Goal: Task Accomplishment & Management: Manage account settings

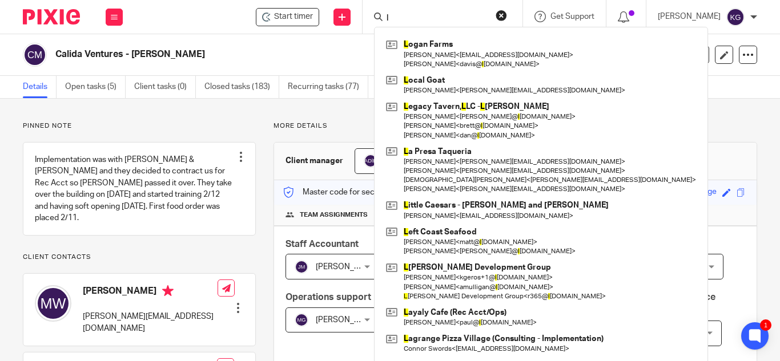
scroll to position [400, 0]
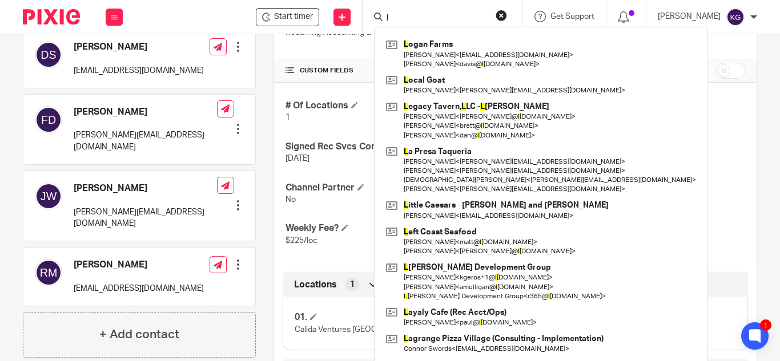
click at [436, 16] on input "l" at bounding box center [436, 19] width 103 height 10
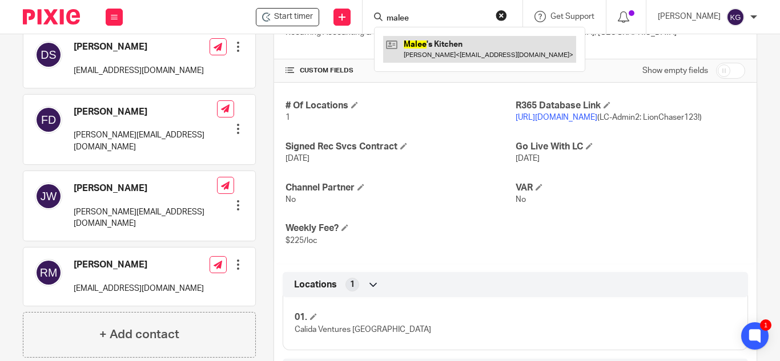
type input "malee"
click at [442, 40] on link at bounding box center [479, 49] width 193 height 26
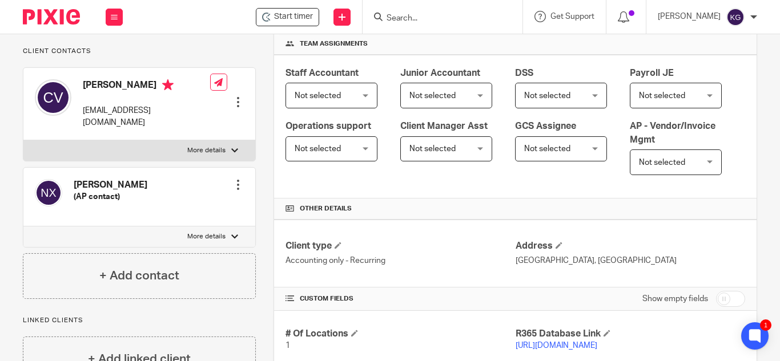
scroll to position [114, 0]
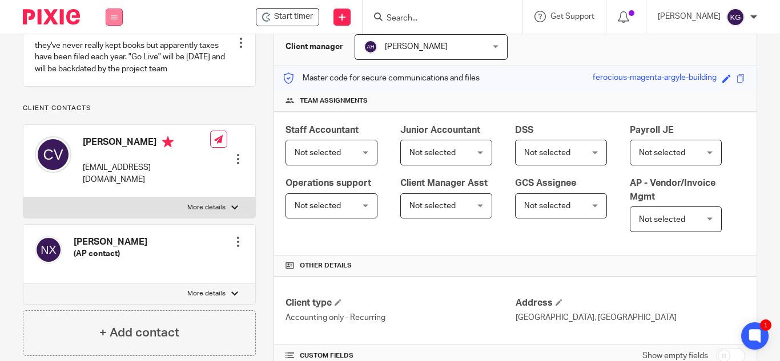
click at [115, 14] on icon at bounding box center [114, 17] width 7 height 7
click at [109, 51] on link "Work" at bounding box center [108, 53] width 18 height 8
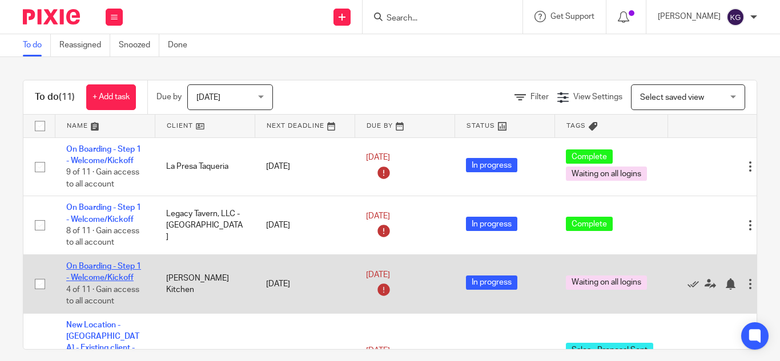
click at [89, 268] on link "On Boarding - Step 1 - Welcome/Kickoff" at bounding box center [103, 272] width 75 height 19
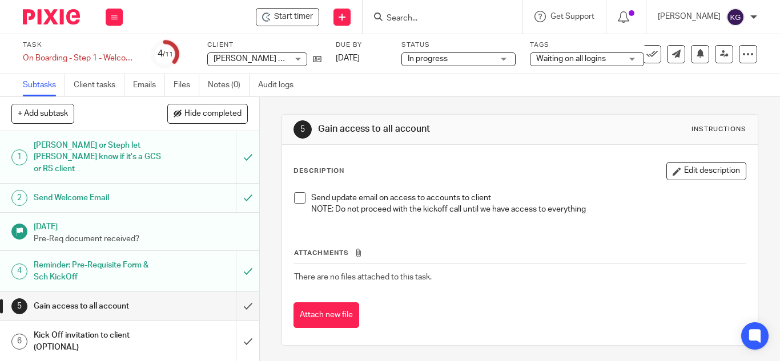
click at [631, 57] on div "Waiting on all logins" at bounding box center [587, 60] width 114 height 14
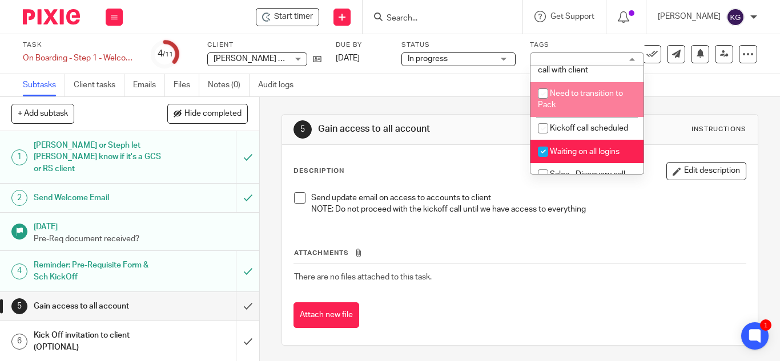
scroll to position [342, 0]
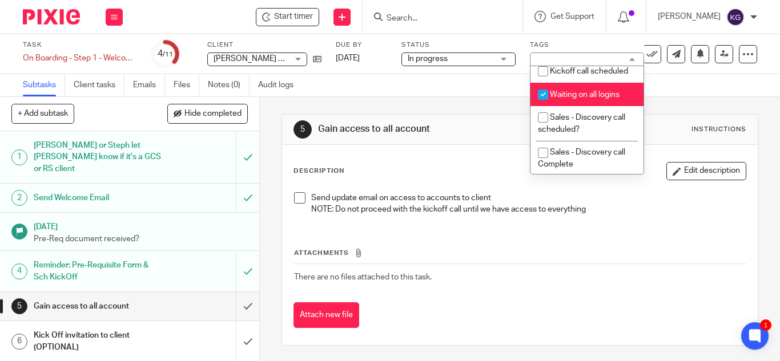
click at [539, 106] on input "checkbox" at bounding box center [543, 95] width 22 height 22
checkbox input "false"
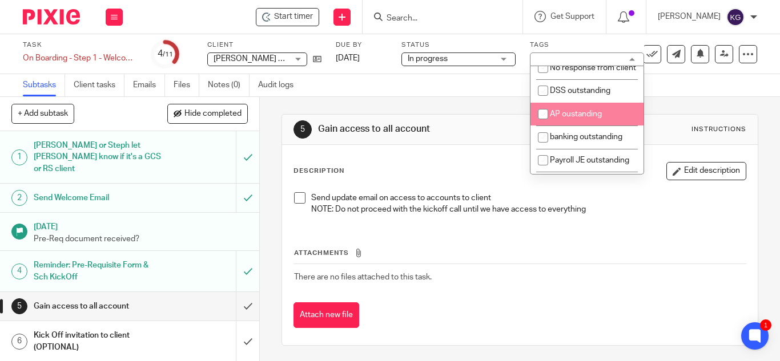
scroll to position [57, 0]
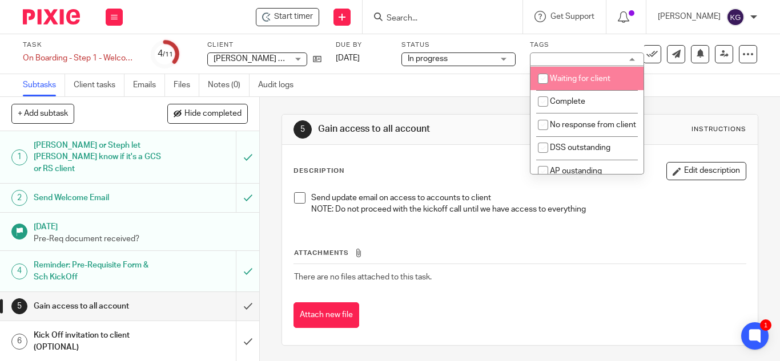
click at [542, 77] on input "checkbox" at bounding box center [543, 79] width 22 height 22
checkbox input "true"
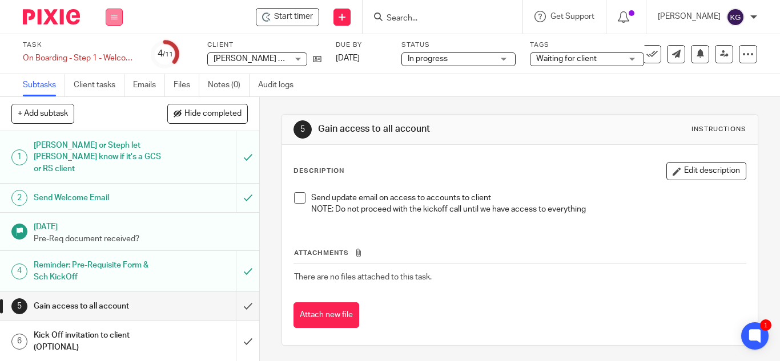
click at [111, 11] on button at bounding box center [114, 17] width 17 height 17
click at [108, 53] on link "Work" at bounding box center [109, 53] width 20 height 8
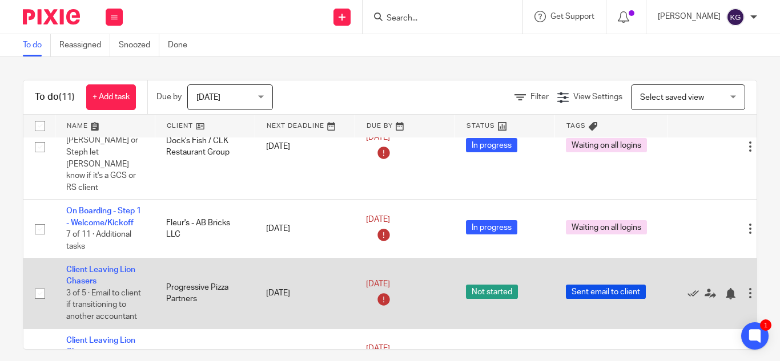
scroll to position [11, 0]
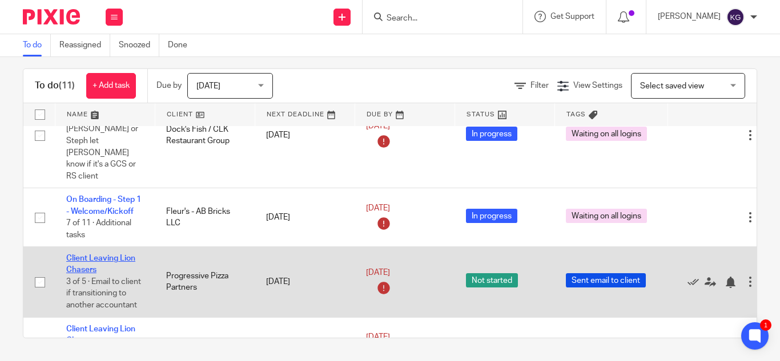
click at [106, 255] on link "Client Leaving Lion Chasers" at bounding box center [100, 264] width 69 height 19
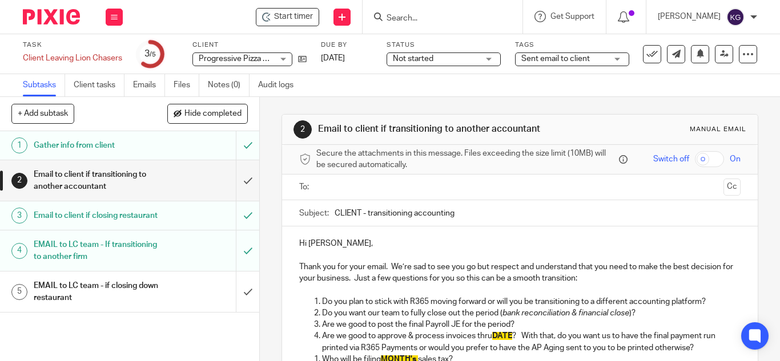
click at [623, 58] on div "Sent email to client" at bounding box center [572, 60] width 114 height 14
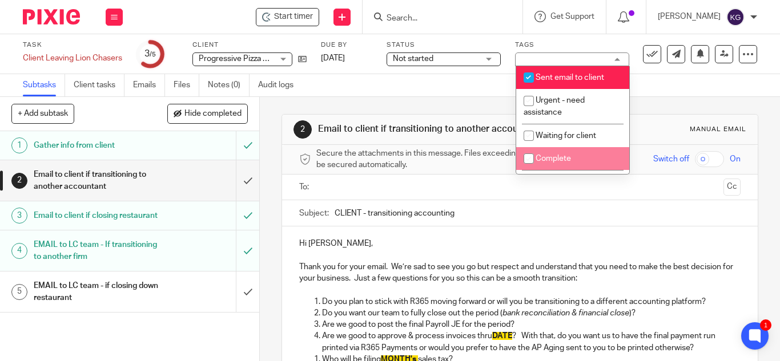
click at [527, 162] on input "checkbox" at bounding box center [529, 159] width 22 height 22
checkbox input "true"
click at [529, 76] on input "checkbox" at bounding box center [529, 78] width 22 height 22
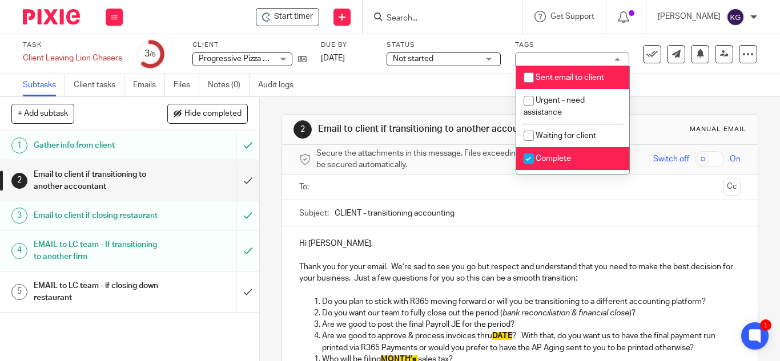
checkbox input "false"
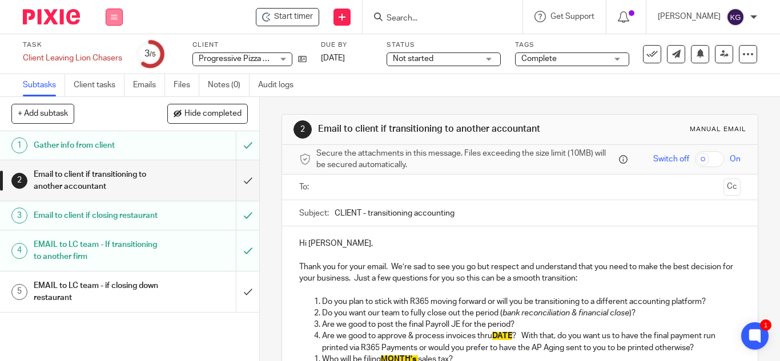
click at [110, 15] on button at bounding box center [114, 17] width 17 height 17
click at [106, 55] on link "Work" at bounding box center [109, 53] width 20 height 8
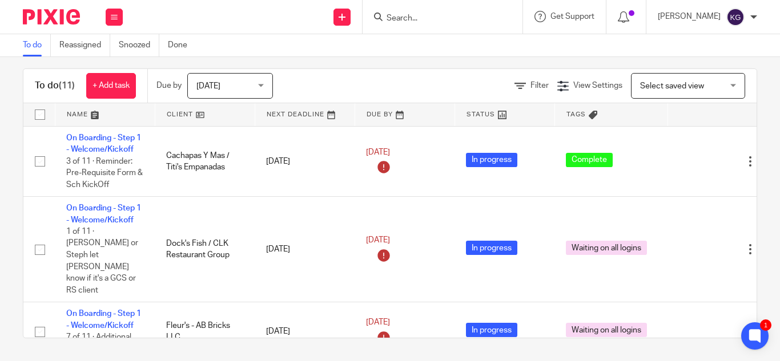
scroll to position [376, 0]
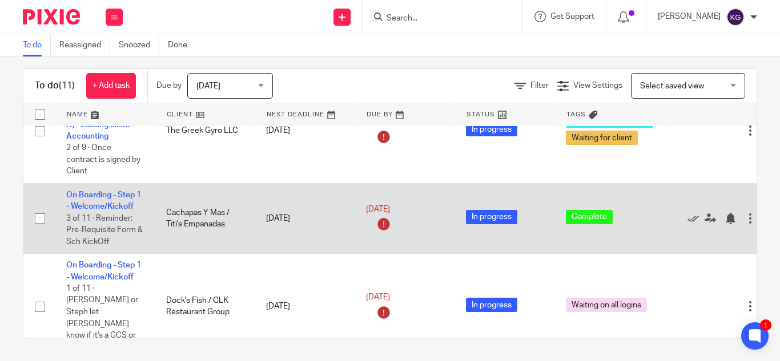
click at [102, 183] on td "On Boarding - Step 1 - Welcome/Kickoff 3 of 11 · Reminder: Pre-Requisite Form &…" at bounding box center [105, 218] width 100 height 70
click at [102, 191] on link "On Boarding - Step 1 - Welcome/Kickoff" at bounding box center [103, 200] width 75 height 19
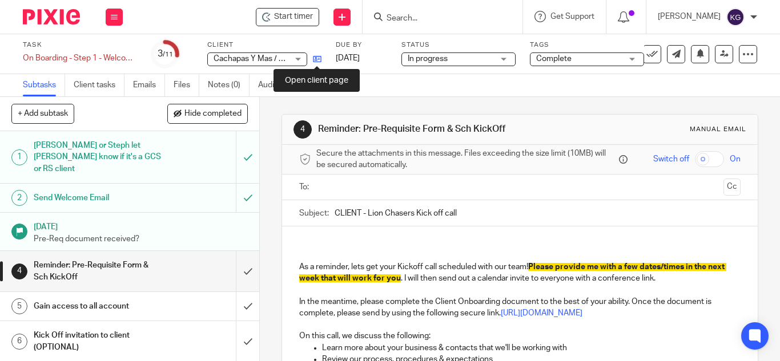
click at [316, 61] on icon at bounding box center [317, 59] width 9 height 9
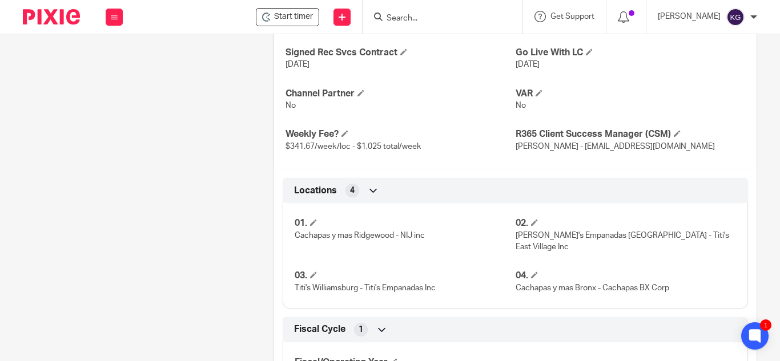
scroll to position [380, 0]
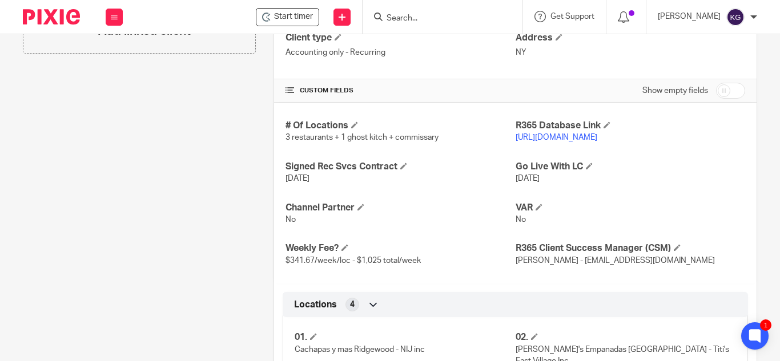
click at [715, 102] on div "Show empty fields" at bounding box center [693, 90] width 103 height 23
click at [720, 99] on input "checkbox" at bounding box center [730, 91] width 29 height 16
checkbox input "true"
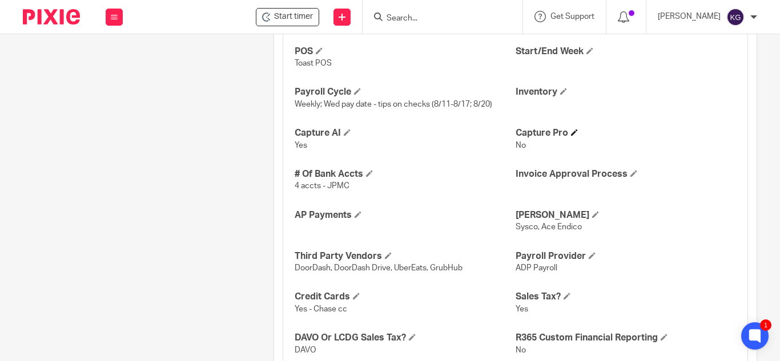
scroll to position [1313, 0]
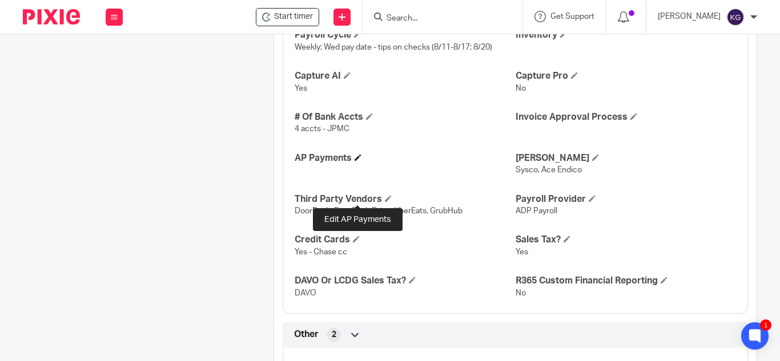
click at [358, 161] on span at bounding box center [357, 157] width 7 height 7
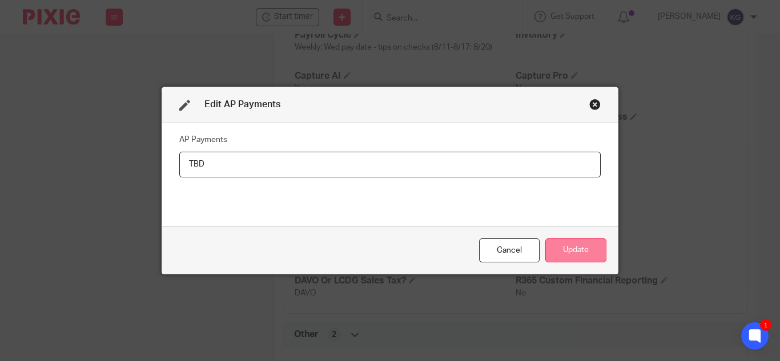
type input "TBD"
click at [585, 252] on button "Update" at bounding box center [575, 251] width 61 height 25
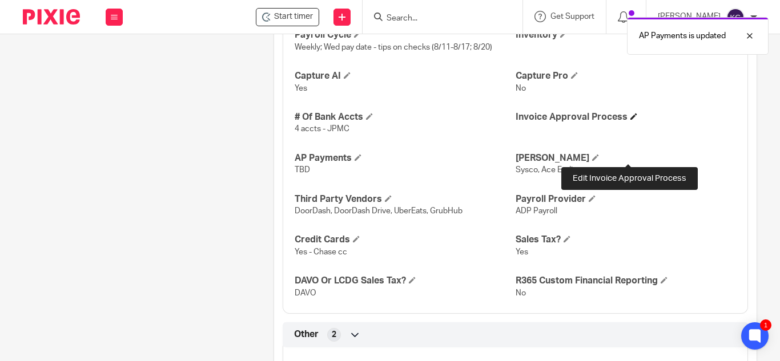
click at [630, 120] on span at bounding box center [633, 116] width 7 height 7
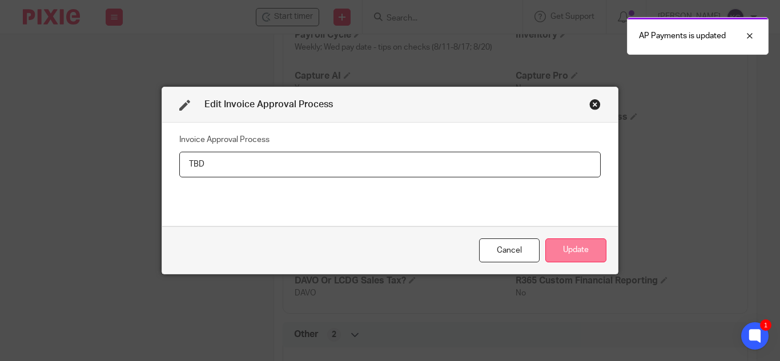
type input "TBD"
click at [584, 248] on button "Update" at bounding box center [575, 251] width 61 height 25
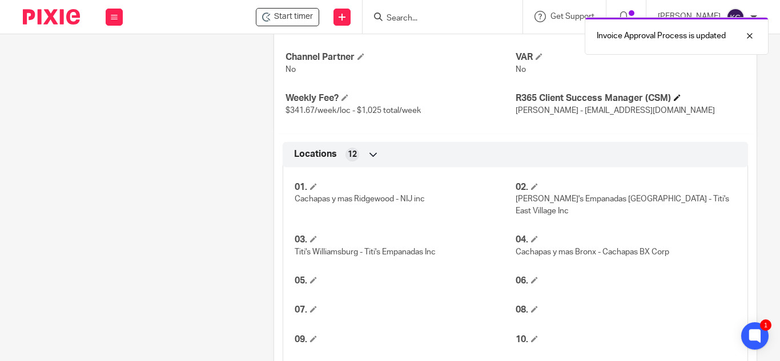
scroll to position [514, 0]
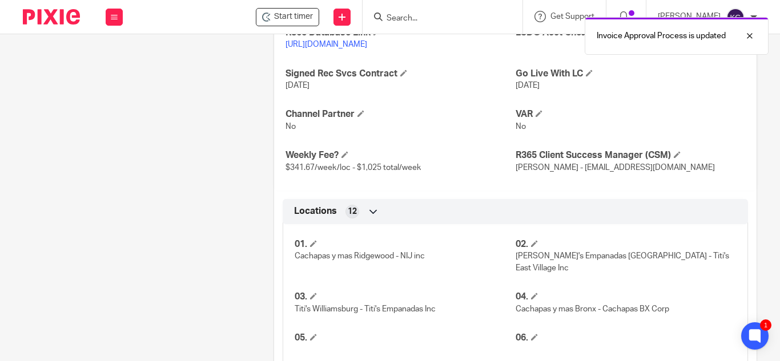
click at [367, 49] on link "https://titis.restaurant365.com/" at bounding box center [326, 45] width 82 height 8
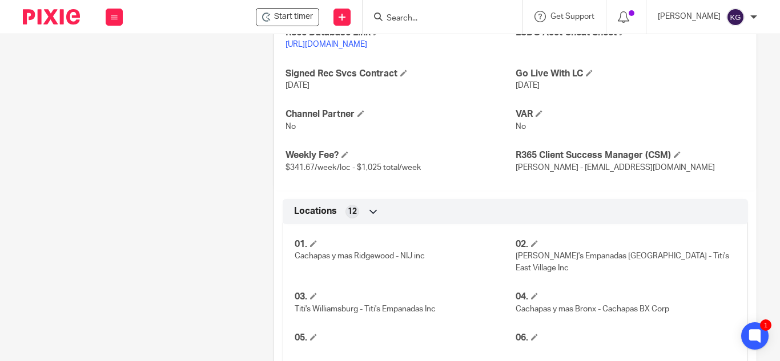
click at [446, 21] on input "Search" at bounding box center [436, 19] width 103 height 10
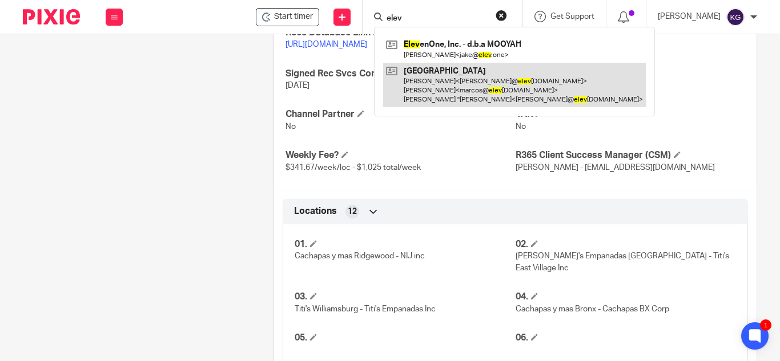
type input "elev"
click at [453, 75] on link at bounding box center [514, 85] width 263 height 45
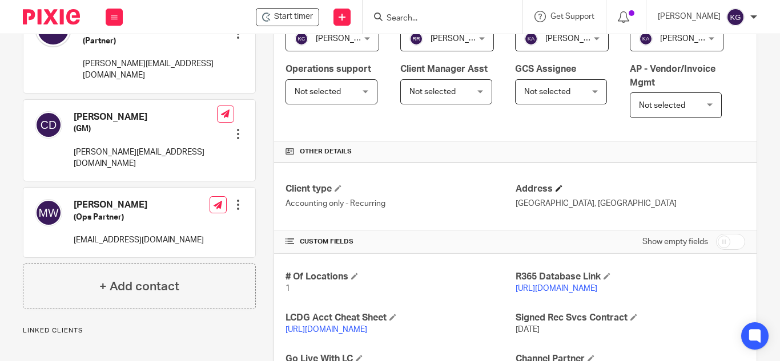
scroll to position [285, 0]
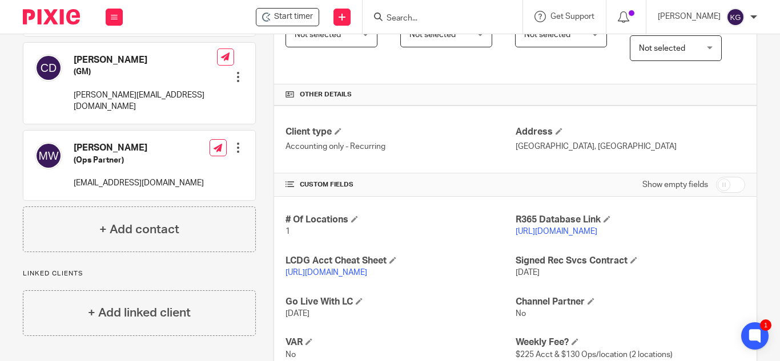
click at [415, 17] on input "Search" at bounding box center [436, 19] width 103 height 10
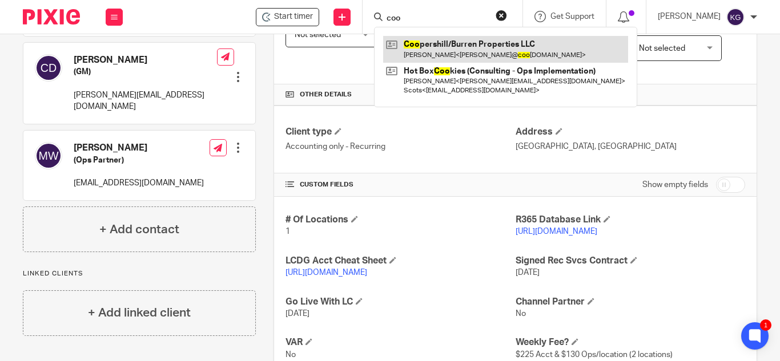
type input "coo"
click at [486, 46] on link at bounding box center [505, 49] width 245 height 26
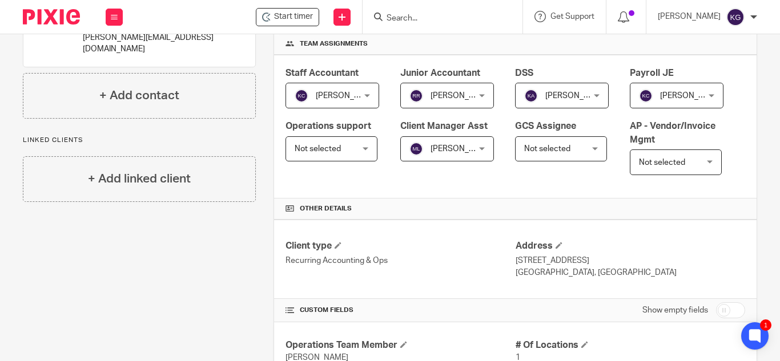
scroll to position [342, 0]
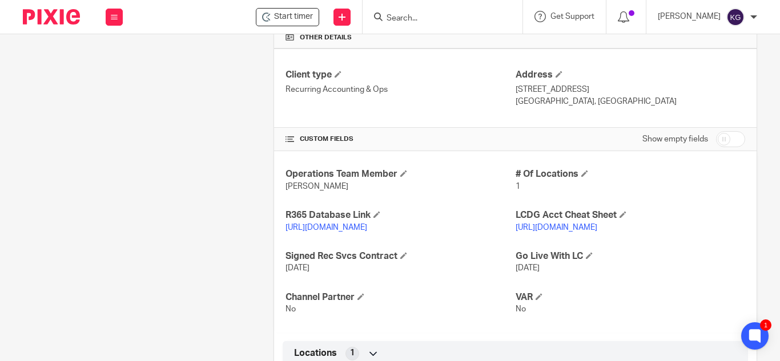
drag, startPoint x: 574, startPoint y: 150, endPoint x: 514, endPoint y: 154, distance: 60.1
click at [515, 107] on p "[GEOGRAPHIC_DATA], [GEOGRAPHIC_DATA]" at bounding box center [629, 101] width 229 height 11
copy p "[GEOGRAPHIC_DATA], [GEOGRAPHIC_DATA]"
click at [328, 232] on link "[URL][DOMAIN_NAME]" at bounding box center [326, 228] width 82 height 8
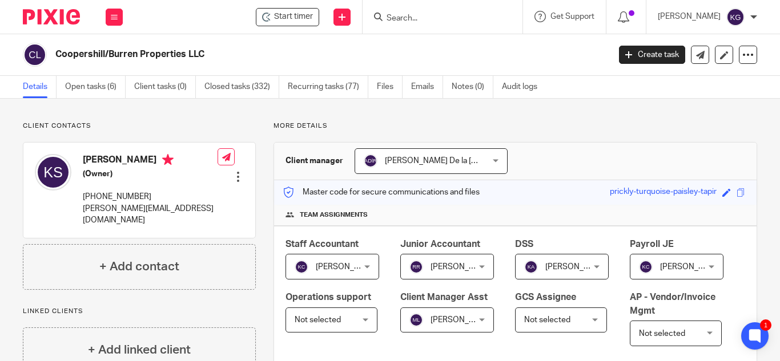
click at [433, 23] on input "Search" at bounding box center [436, 19] width 103 height 10
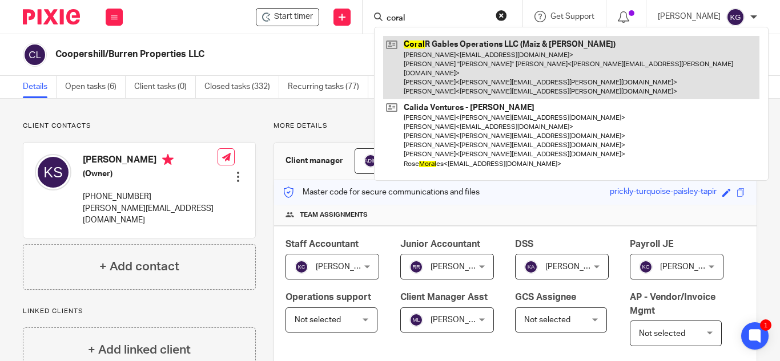
type input "coral"
click at [461, 45] on link at bounding box center [571, 67] width 376 height 63
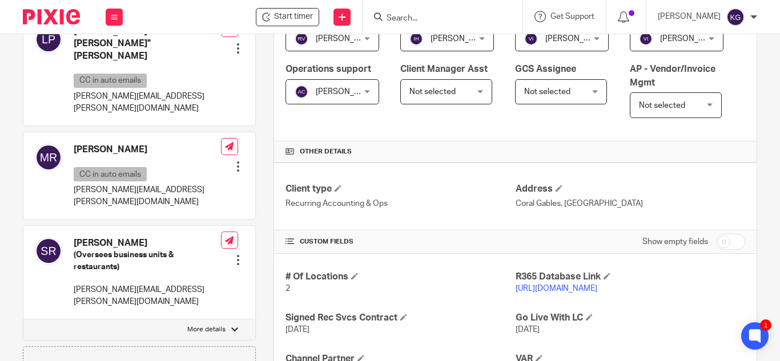
scroll to position [342, 0]
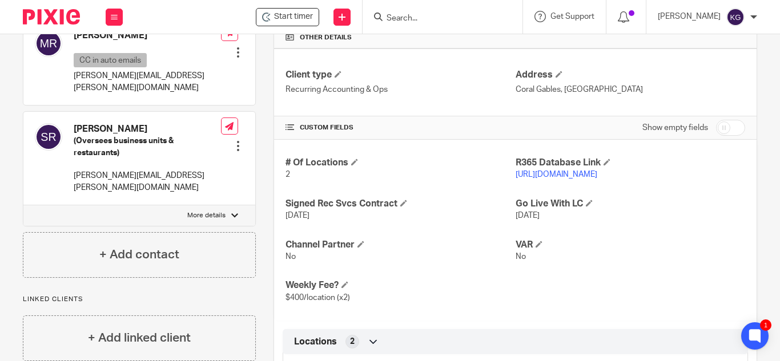
click at [583, 179] on link "https://maizyagave.restaurant365.com" at bounding box center [556, 175] width 82 height 8
click at [416, 15] on input "Search" at bounding box center [436, 19] width 103 height 10
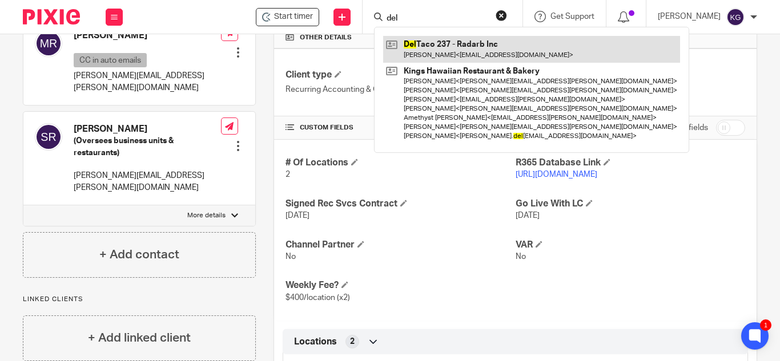
type input "del"
click at [466, 54] on link at bounding box center [531, 49] width 297 height 26
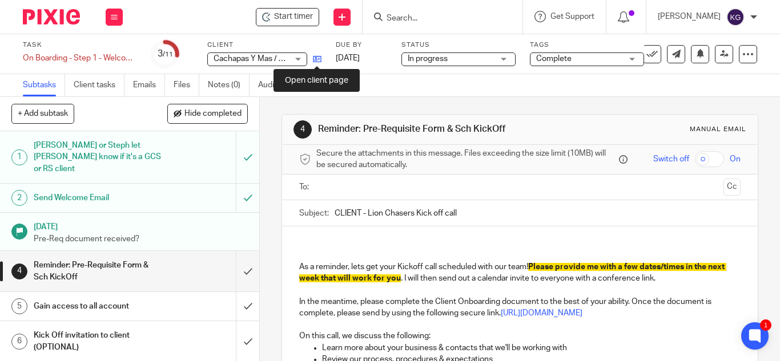
click at [315, 62] on icon at bounding box center [317, 59] width 9 height 9
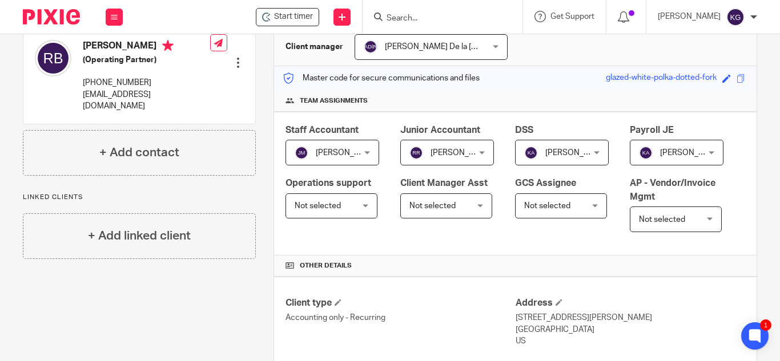
scroll to position [285, 0]
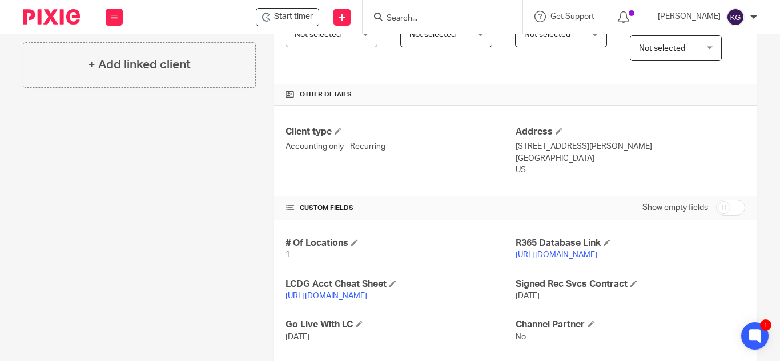
click at [548, 259] on link "https://RadarbIncDT237.restaurant365.com" at bounding box center [556, 255] width 82 height 8
click at [438, 19] on input "Search" at bounding box center [436, 19] width 103 height 10
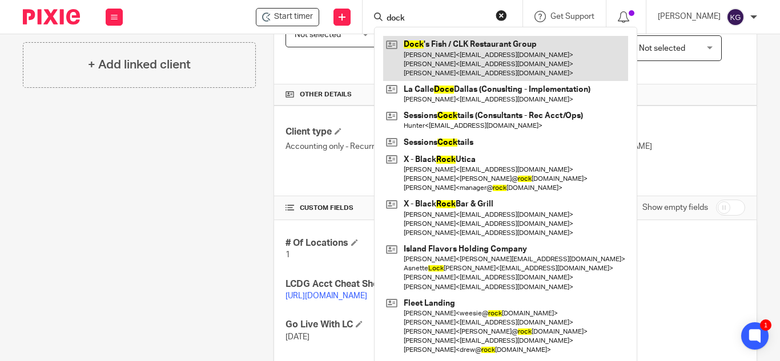
type input "dock"
click at [453, 57] on link at bounding box center [505, 58] width 245 height 45
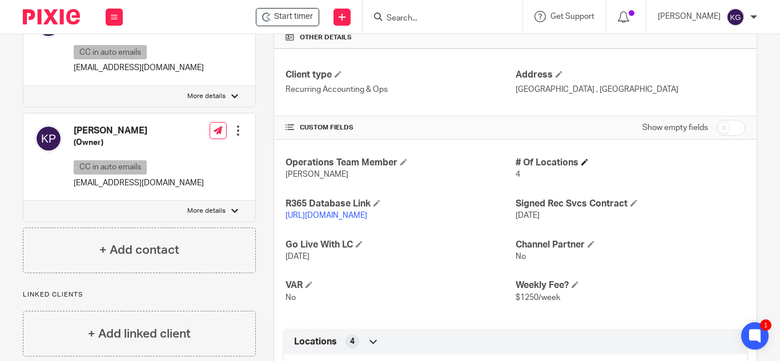
scroll to position [685, 0]
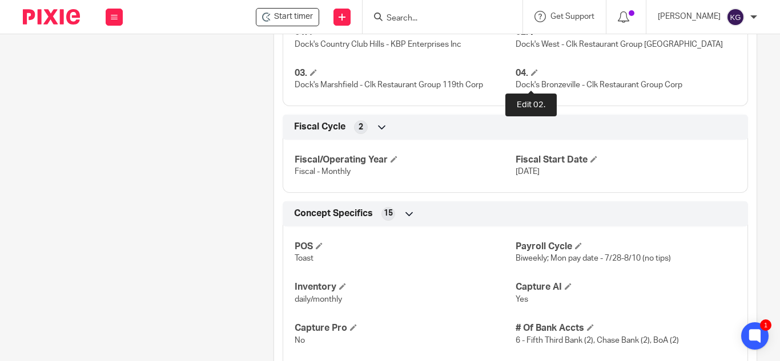
click at [531, 35] on span at bounding box center [534, 31] width 7 height 7
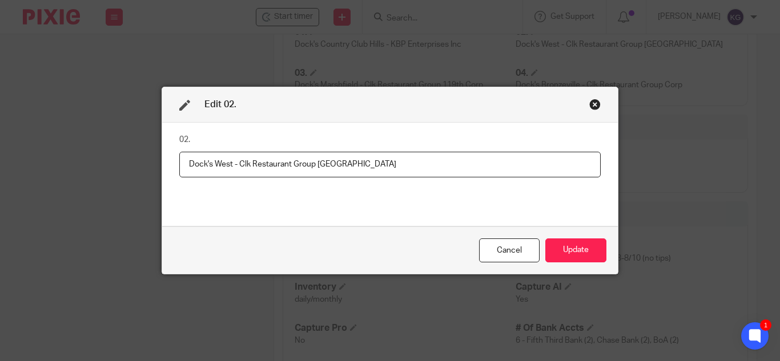
click at [232, 161] on input "Dock's West - Clk Restaurant Group [GEOGRAPHIC_DATA]" at bounding box center [389, 165] width 421 height 26
type input "Dock's West (Roosevelt) - Clk Restaurant Group [GEOGRAPHIC_DATA]"
click at [585, 251] on button "Update" at bounding box center [575, 251] width 61 height 25
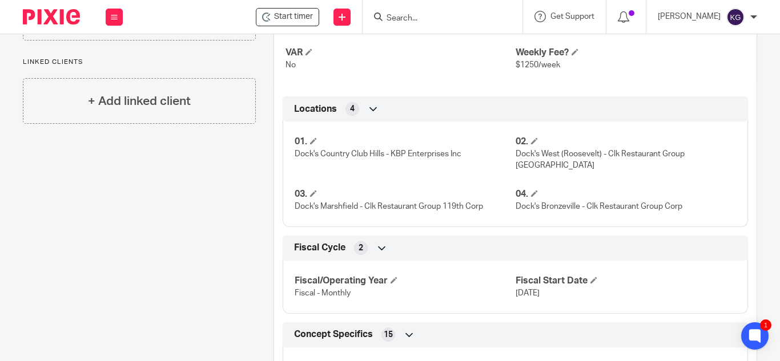
scroll to position [404, 0]
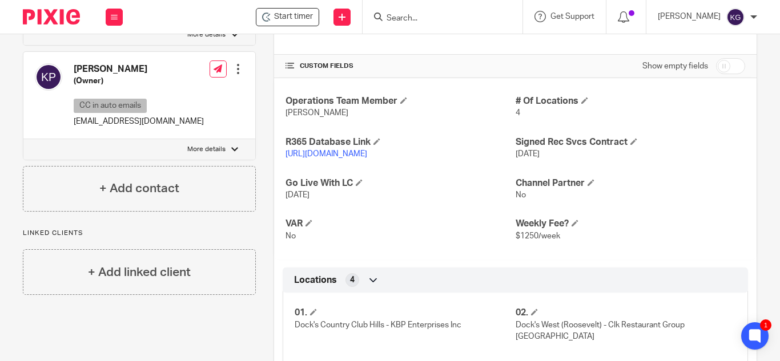
click at [349, 158] on link "[URL][DOMAIN_NAME]" at bounding box center [326, 154] width 82 height 8
click at [367, 158] on link "https://docks312.restaurant365.com" at bounding box center [326, 154] width 82 height 8
click at [629, 17] on icon at bounding box center [623, 16] width 11 height 11
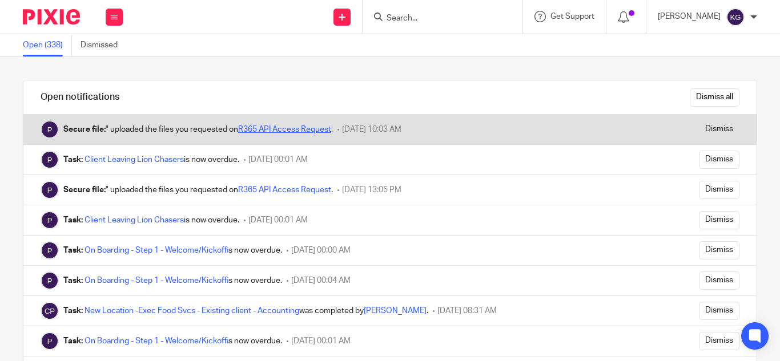
click at [323, 127] on link "R365 API Access Request" at bounding box center [284, 130] width 93 height 8
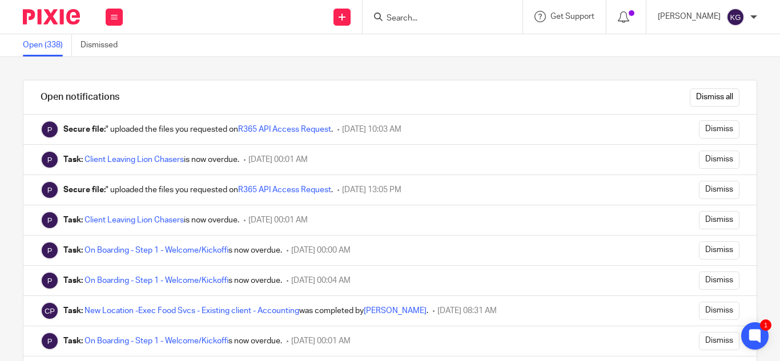
click at [424, 23] on input "Search" at bounding box center [436, 19] width 103 height 10
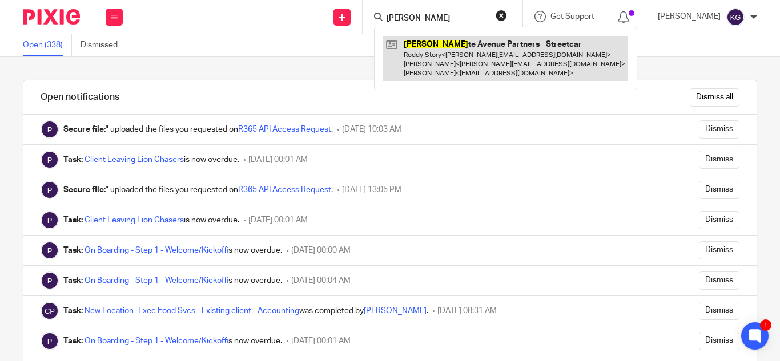
type input "charlot"
click at [431, 43] on link at bounding box center [505, 58] width 245 height 45
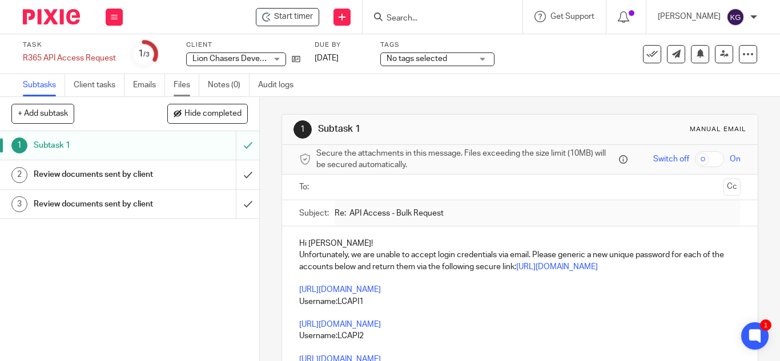
click at [191, 88] on link "Files" at bounding box center [187, 85] width 26 height 22
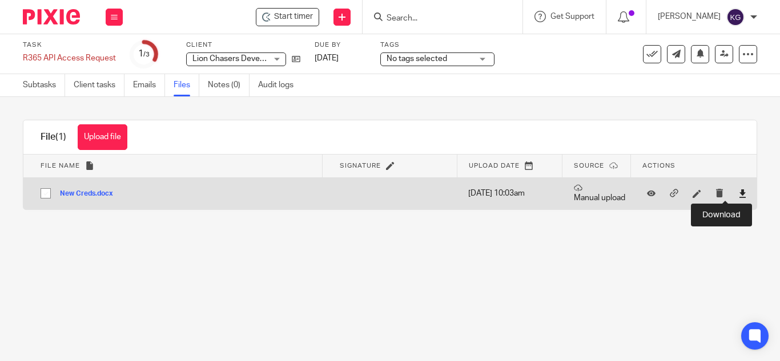
click at [738, 194] on icon at bounding box center [742, 194] width 9 height 9
click at [45, 193] on input "checkbox" at bounding box center [46, 194] width 22 height 22
checkbox input "true"
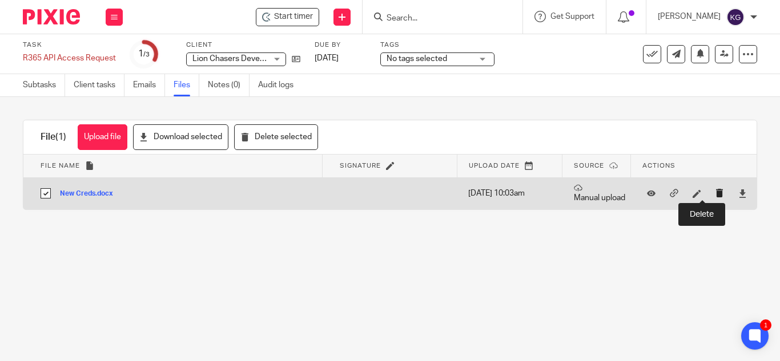
click at [715, 194] on icon "submit" at bounding box center [719, 193] width 9 height 9
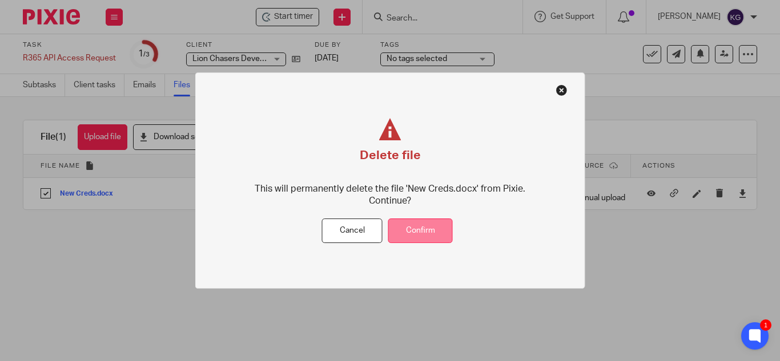
click at [411, 228] on button "Confirm" at bounding box center [420, 231] width 65 height 25
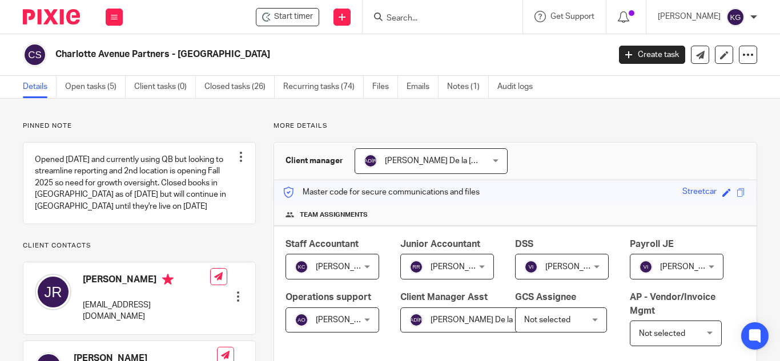
scroll to position [228, 0]
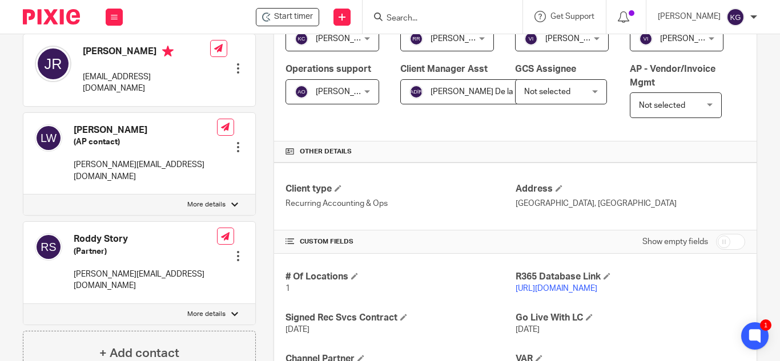
click at [448, 8] on div at bounding box center [442, 17] width 160 height 34
click at [435, 18] on input "Search" at bounding box center [436, 19] width 103 height 10
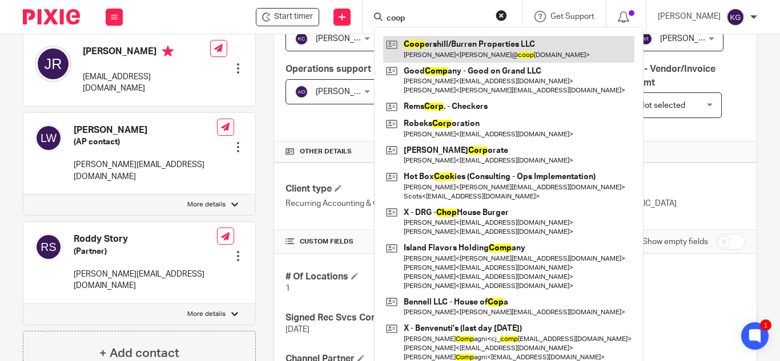
type input "coop"
click at [458, 51] on link at bounding box center [508, 49] width 251 height 26
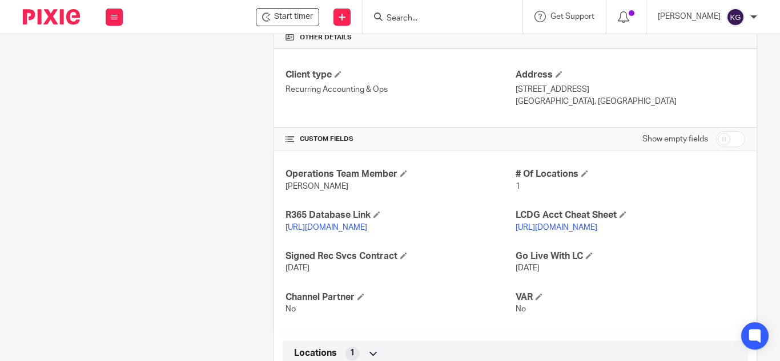
scroll to position [400, 0]
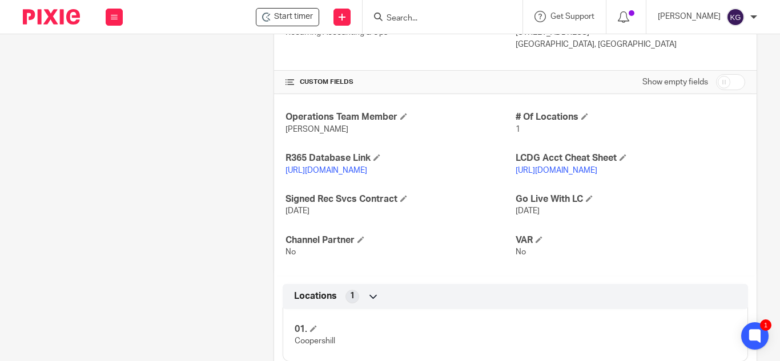
click at [441, 23] on input "Search" at bounding box center [436, 19] width 103 height 10
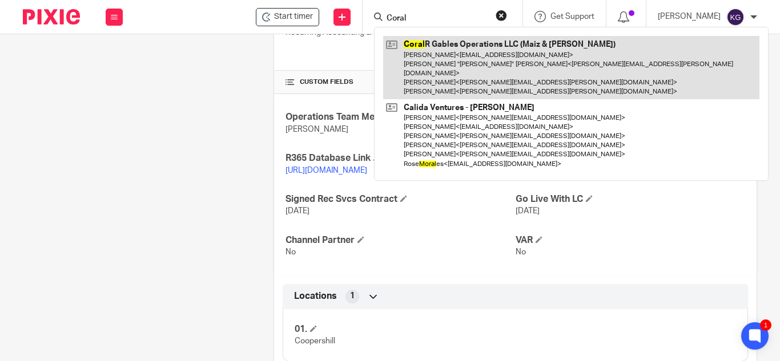
type input "Coral"
click at [444, 66] on link at bounding box center [571, 67] width 376 height 63
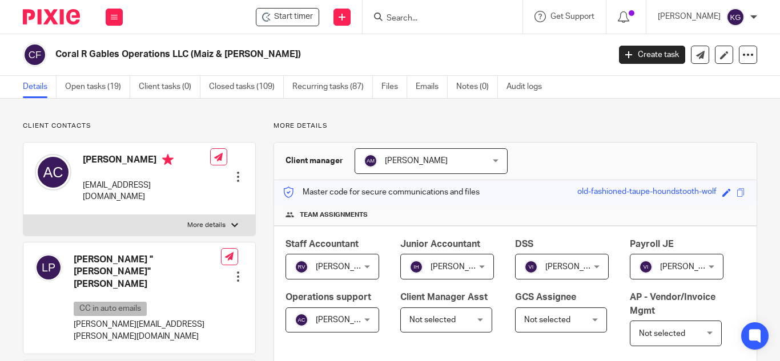
scroll to position [400, 0]
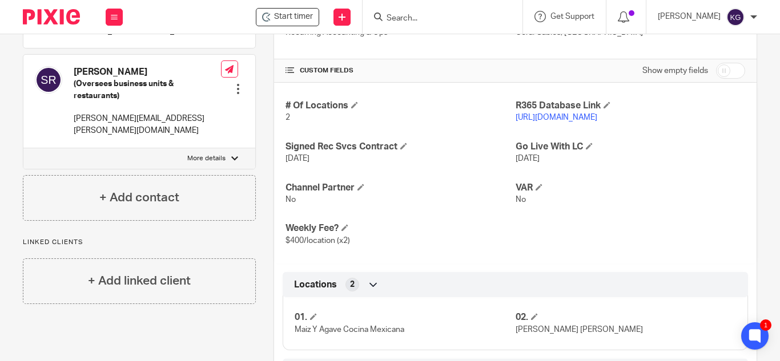
drag, startPoint x: 551, startPoint y: 176, endPoint x: 538, endPoint y: 172, distance: 13.2
click at [434, 15] on input "Search" at bounding box center [436, 19] width 103 height 10
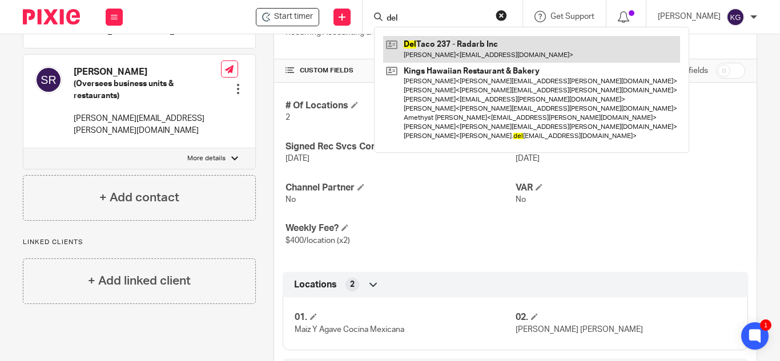
type input "del"
click at [452, 53] on link at bounding box center [531, 49] width 297 height 26
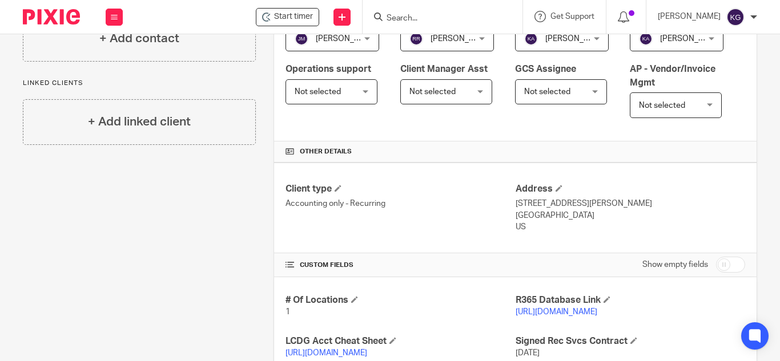
scroll to position [342, 0]
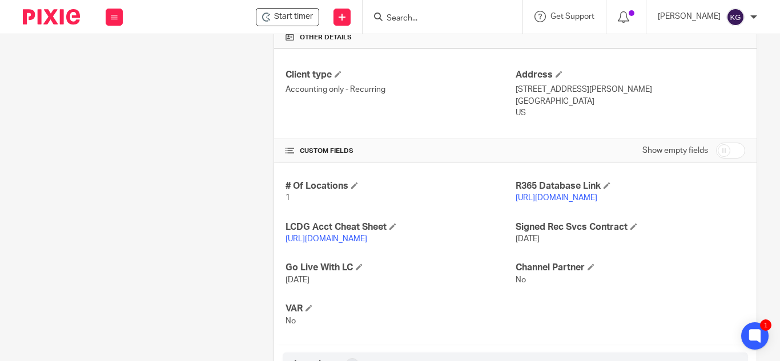
click at [485, 21] on input "Search" at bounding box center [436, 19] width 103 height 10
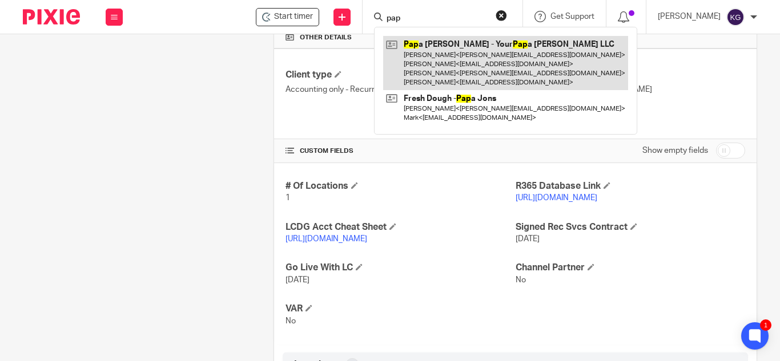
type input "pap"
click at [488, 55] on link at bounding box center [505, 63] width 245 height 54
